Goal: Task Accomplishment & Management: Complete application form

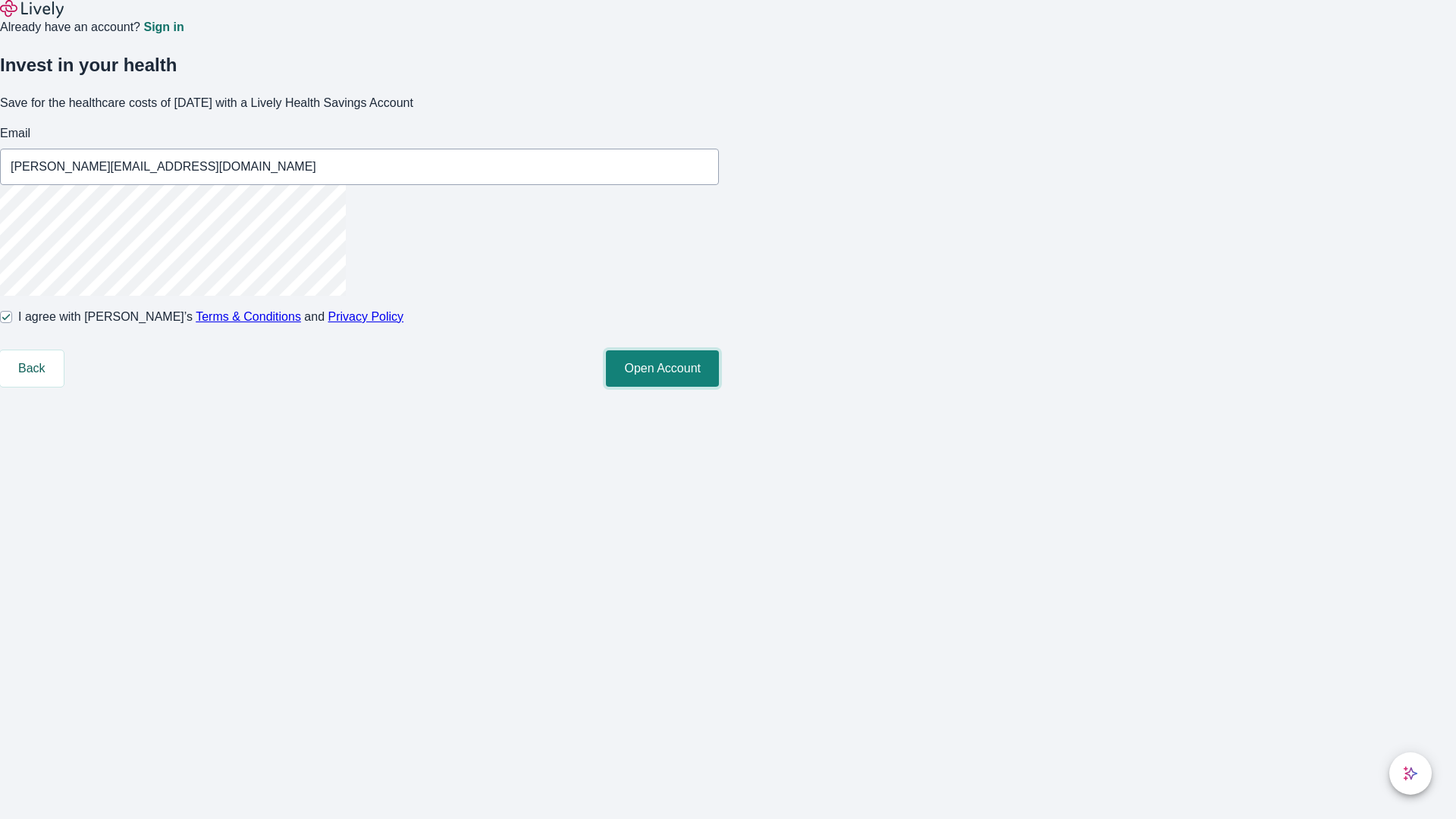
click at [719, 386] on button "Open Account" at bounding box center [662, 368] width 113 height 36
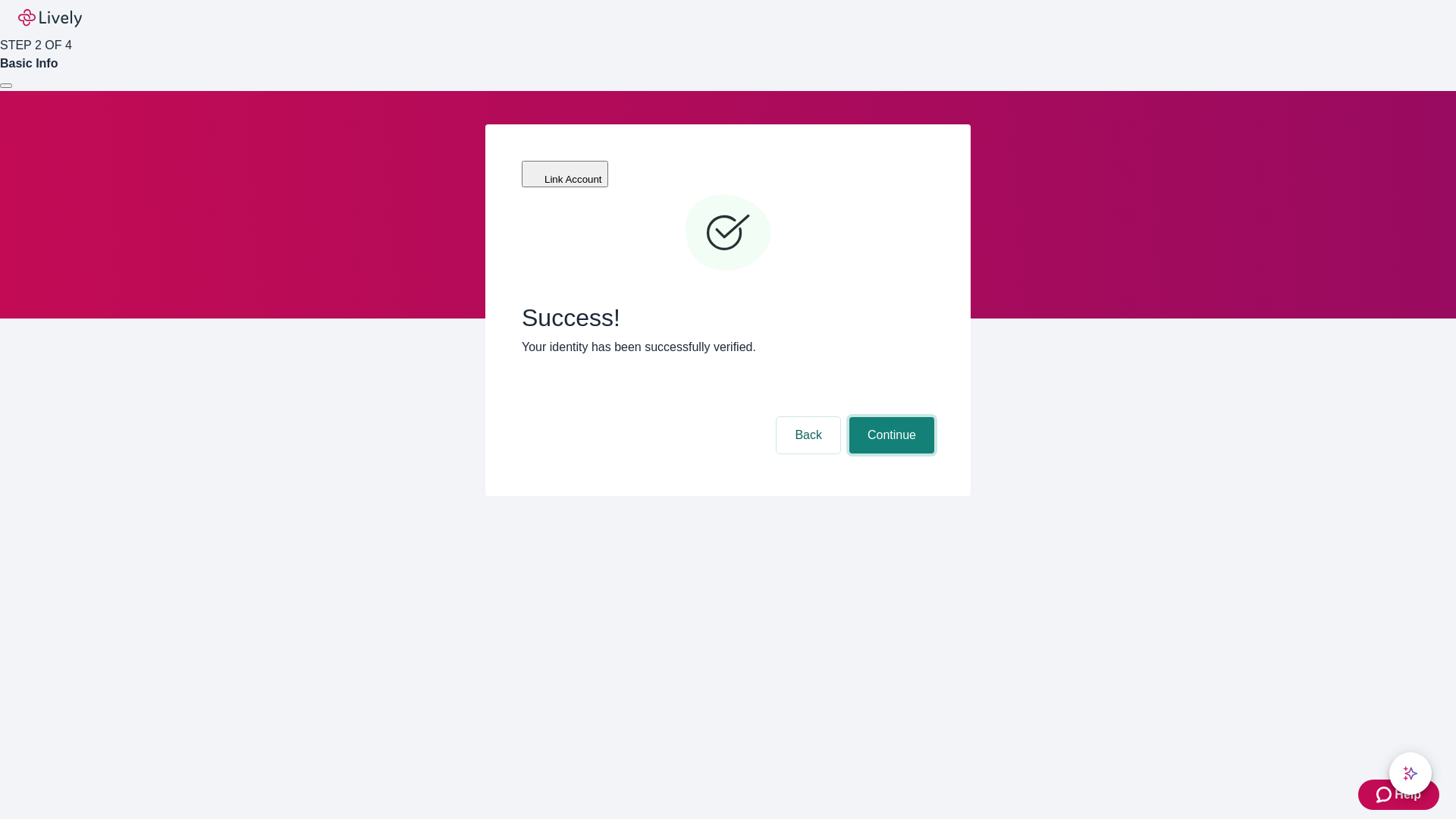
click at [889, 417] on button "Continue" at bounding box center [892, 435] width 85 height 36
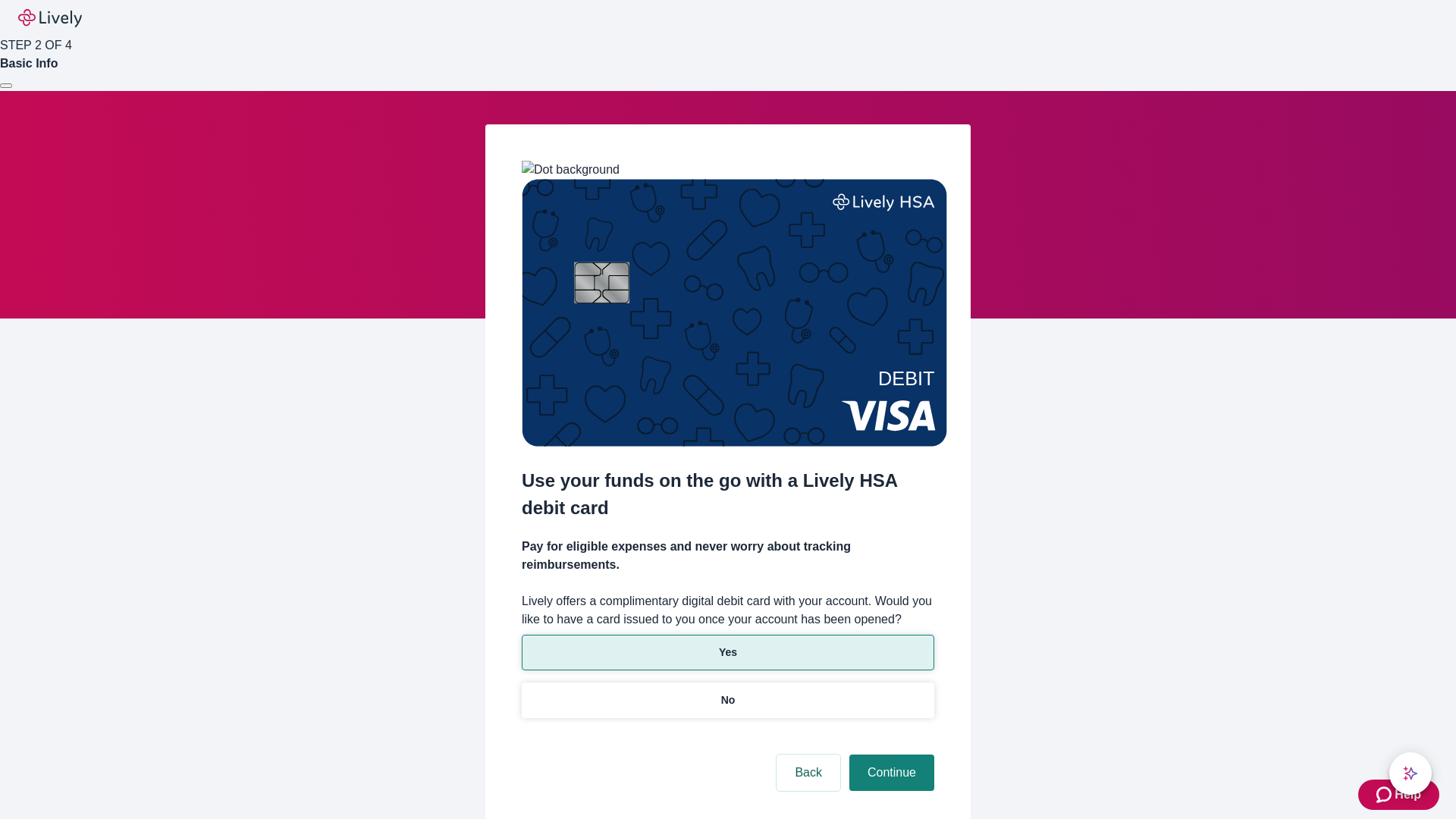
click at [727, 644] on p "Yes" at bounding box center [728, 652] width 18 height 16
click at [889, 754] on button "Continue" at bounding box center [892, 773] width 85 height 36
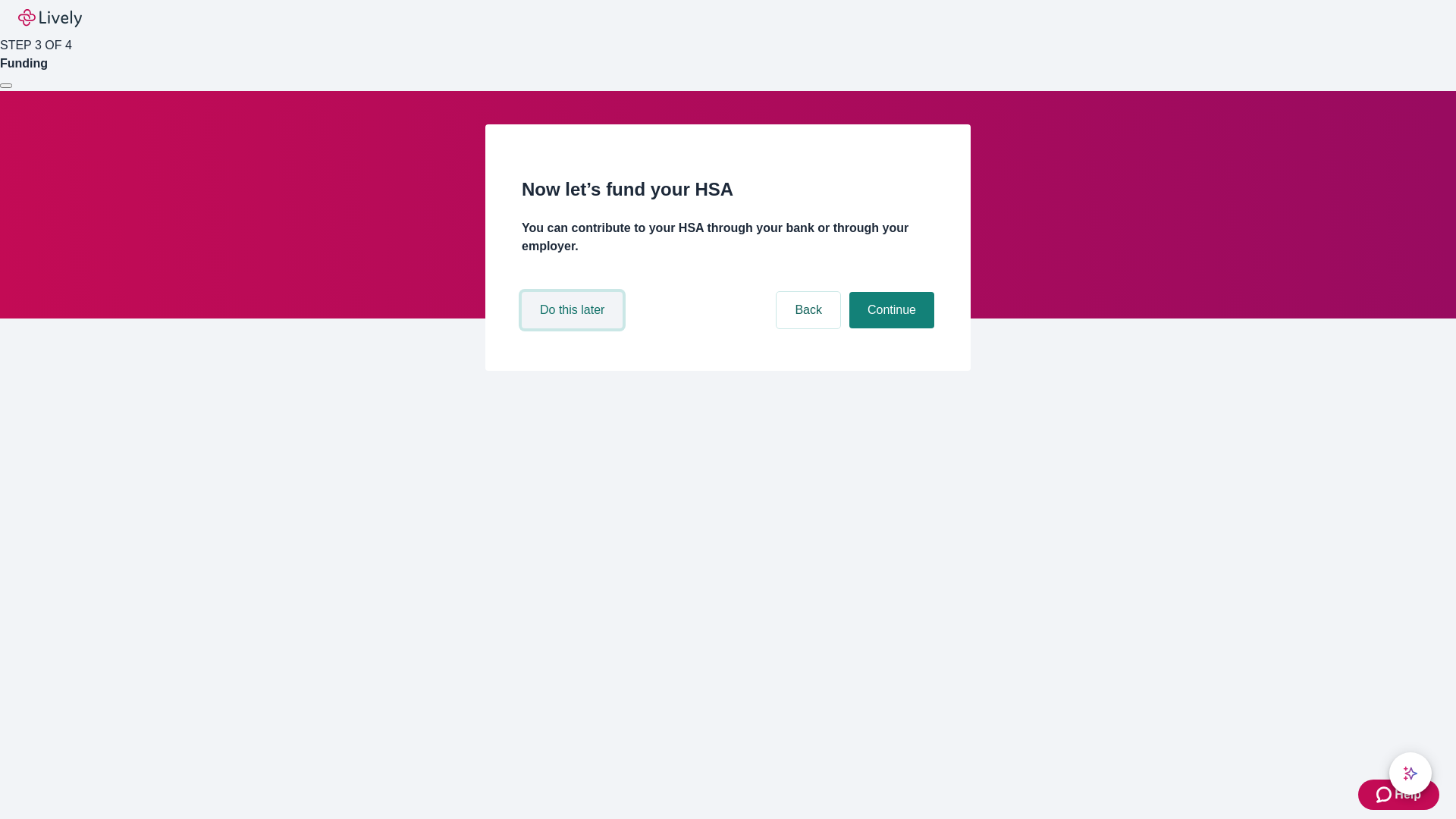
click at [574, 328] on button "Do this later" at bounding box center [572, 310] width 101 height 36
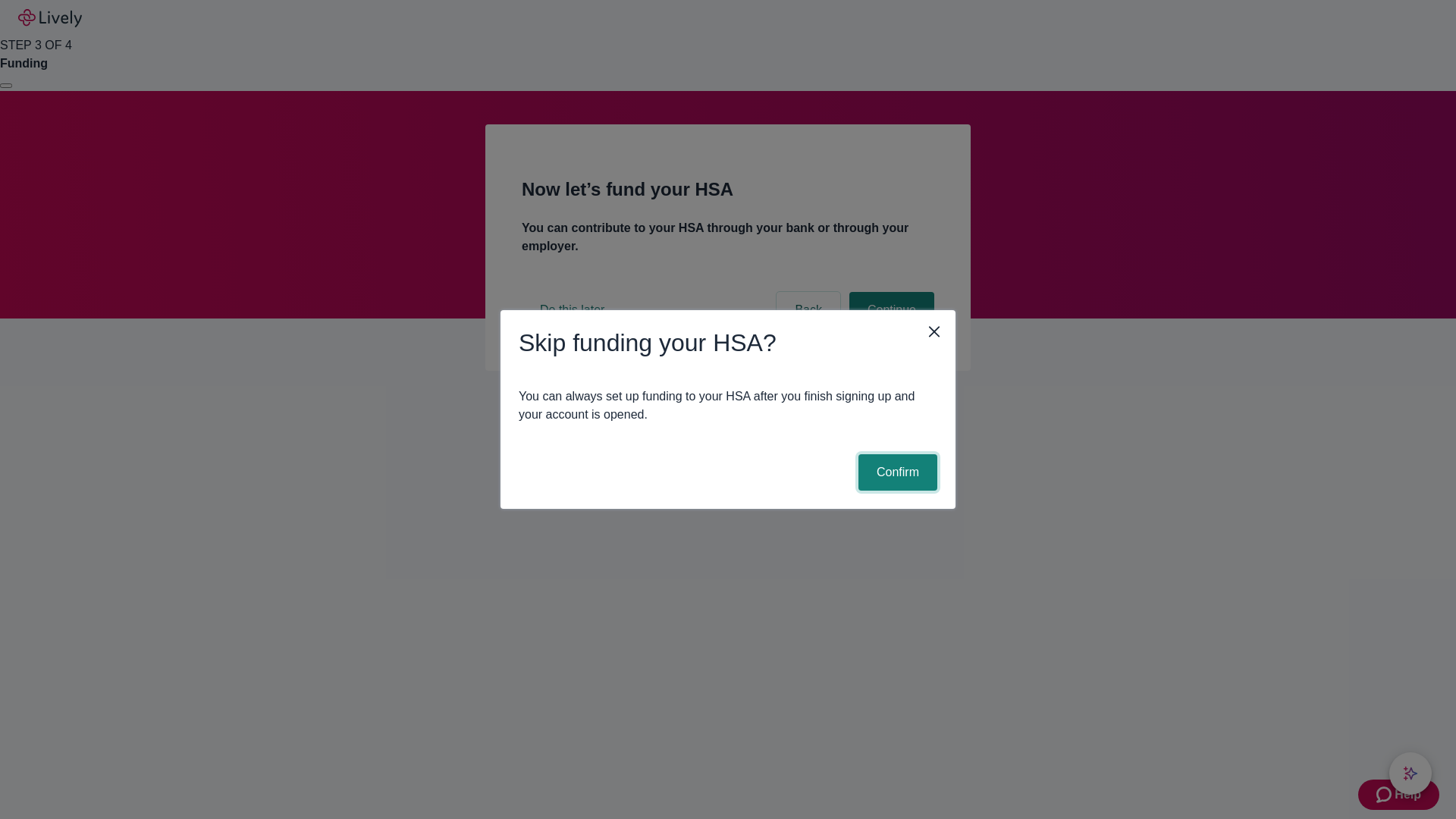
click at [896, 472] on button "Confirm" at bounding box center [898, 472] width 79 height 36
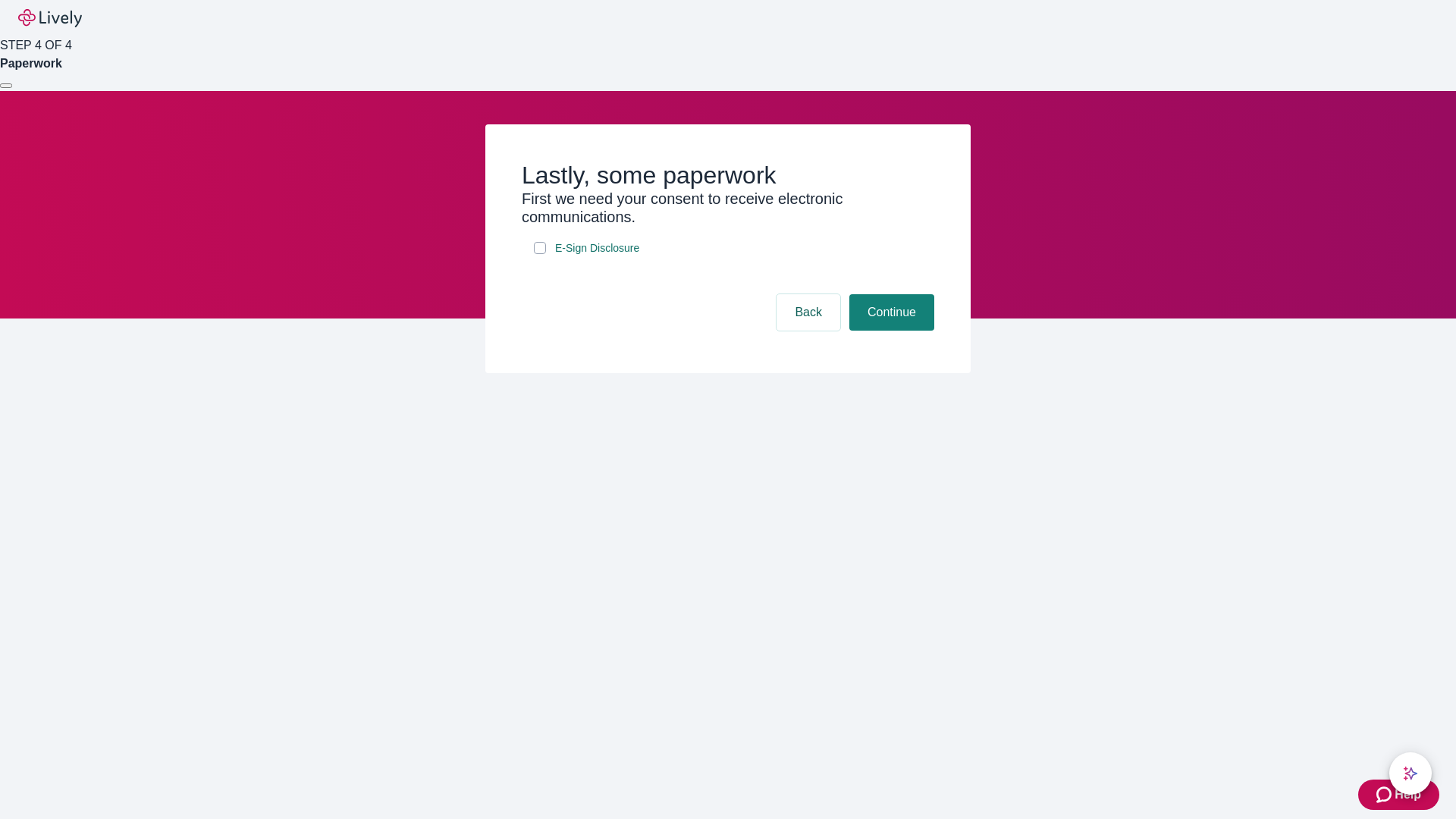
click at [540, 254] on input "E-Sign Disclosure" at bounding box center [539, 247] width 12 height 12
checkbox input "true"
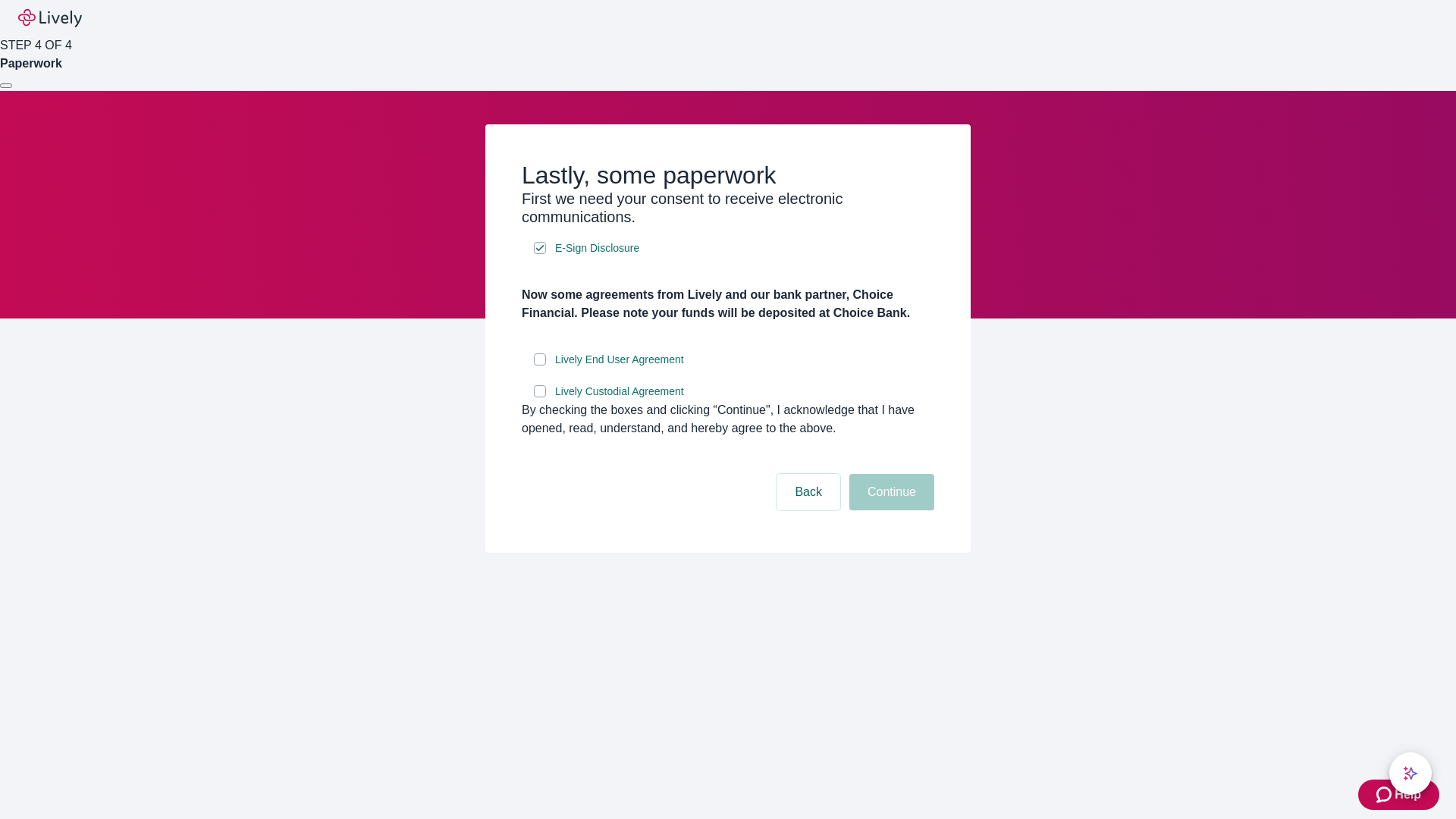
click at [540, 366] on input "Lively End User Agreement" at bounding box center [539, 359] width 12 height 12
checkbox input "true"
click at [540, 397] on input "Lively Custodial Agreement" at bounding box center [539, 391] width 12 height 12
checkbox input "true"
click at [889, 510] on button "Continue" at bounding box center [892, 492] width 85 height 36
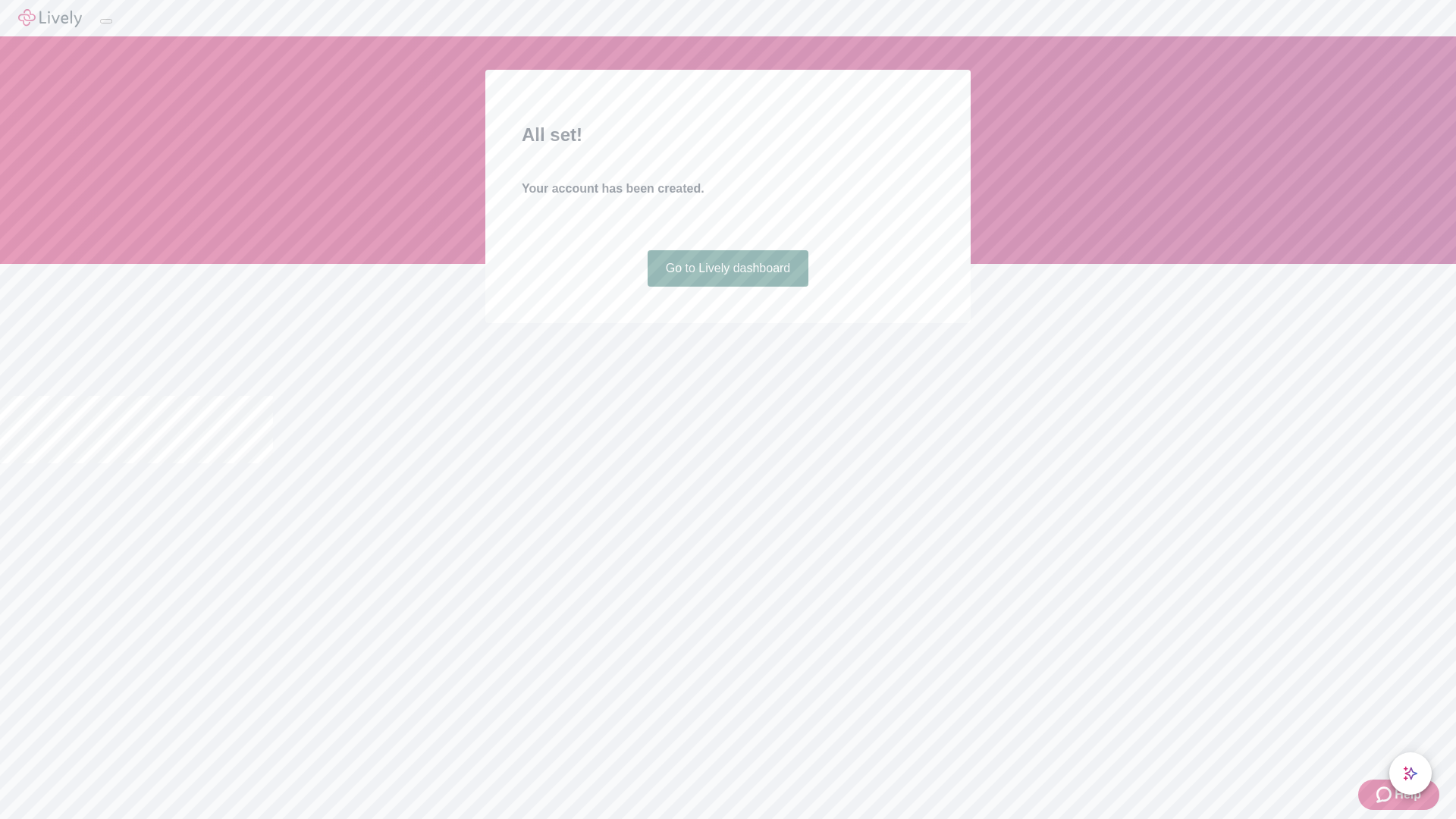
click at [727, 286] on link "Go to Lively dashboard" at bounding box center [728, 268] width 161 height 36
